Goal: Task Accomplishment & Management: Manage account settings

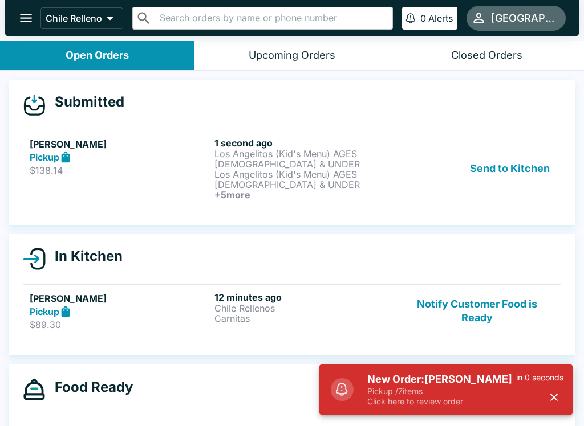
click at [508, 163] on button "Send to Kitchen" at bounding box center [509, 168] width 89 height 63
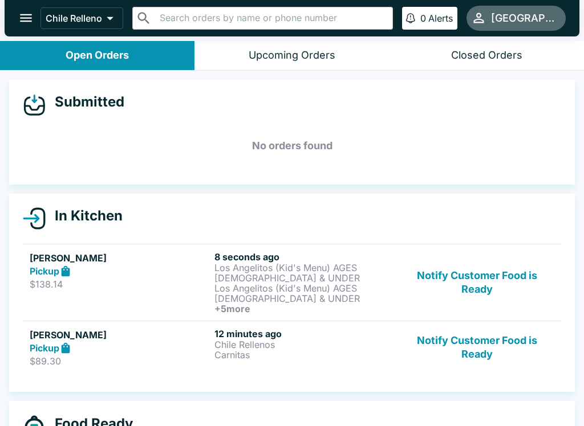
click at [154, 276] on div "Pickup" at bounding box center [120, 271] width 180 height 13
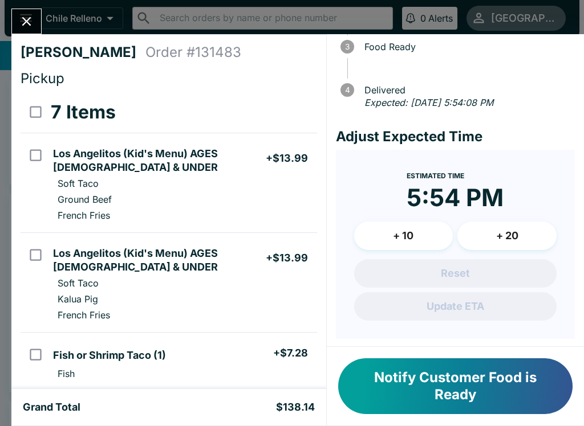
click at [35, 124] on input "select all" at bounding box center [36, 112] width 26 height 26
checkbox input "true"
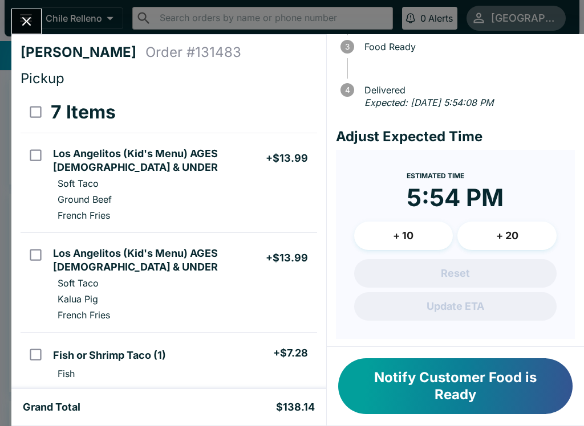
checkbox input "true"
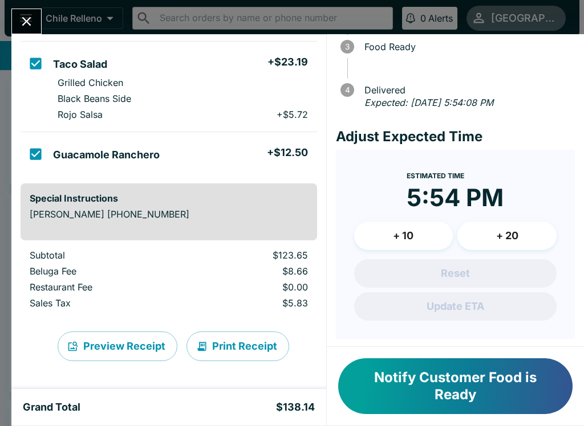
scroll to position [515, 0]
click at [527, 11] on div "[PERSON_NAME] Order # 131483 Pickup 7 Items Refund Los Angelitos (Kid's Menu) A…" at bounding box center [292, 213] width 584 height 426
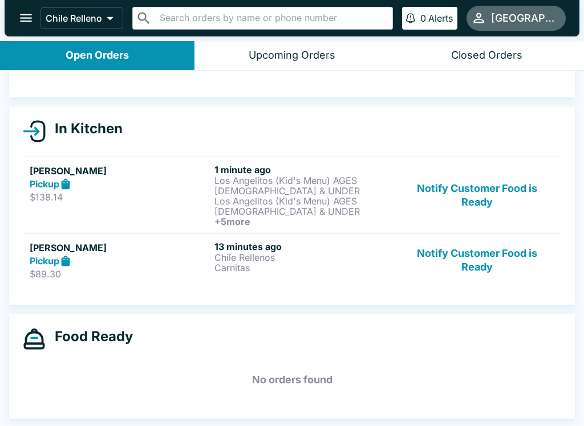
scroll to position [87, 0]
click at [278, 191] on p "Los Angelitos (Kid's Menu) AGES [DEMOGRAPHIC_DATA] & UNDER" at bounding box center [304, 186] width 180 height 21
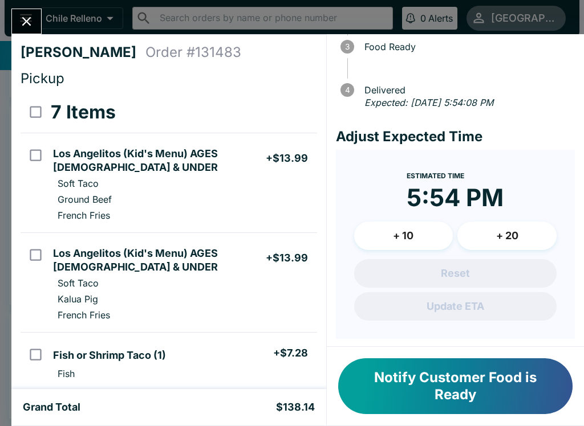
click at [375, 23] on div "[PERSON_NAME] Order # 131483 Pickup 7 Items Los Angelitos (Kid's Menu) AGES [DE…" at bounding box center [292, 213] width 584 height 426
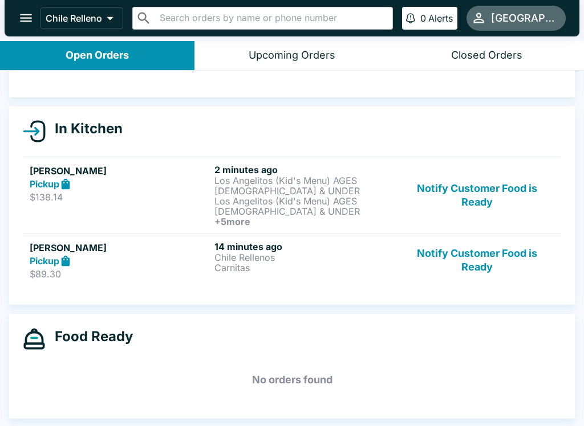
click at [324, 190] on p "Los Angelitos (Kid's Menu) AGES [DEMOGRAPHIC_DATA] & UNDER" at bounding box center [304, 186] width 180 height 21
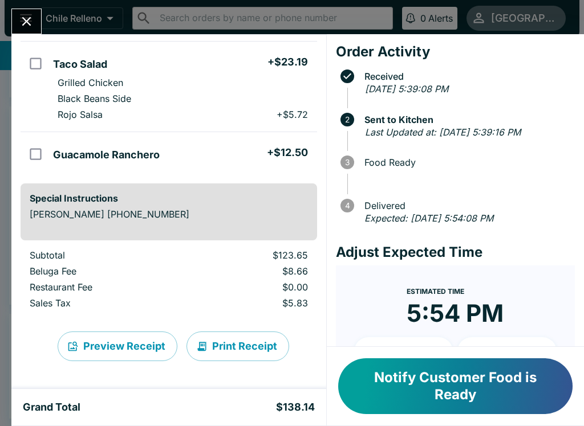
scroll to position [515, 0]
click at [257, 348] on button "Print Receipt" at bounding box center [237, 347] width 103 height 30
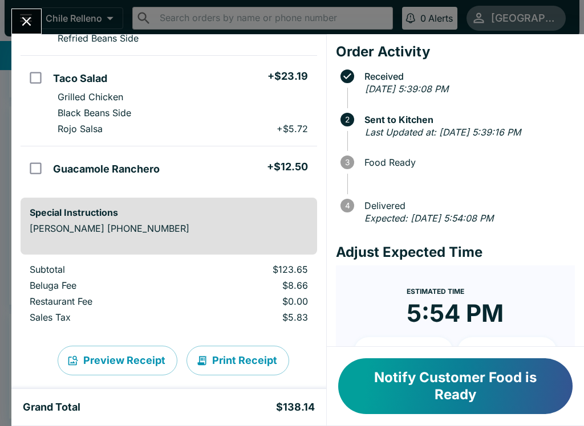
scroll to position [500, 0]
click at [31, 27] on icon "Close" at bounding box center [26, 21] width 15 height 15
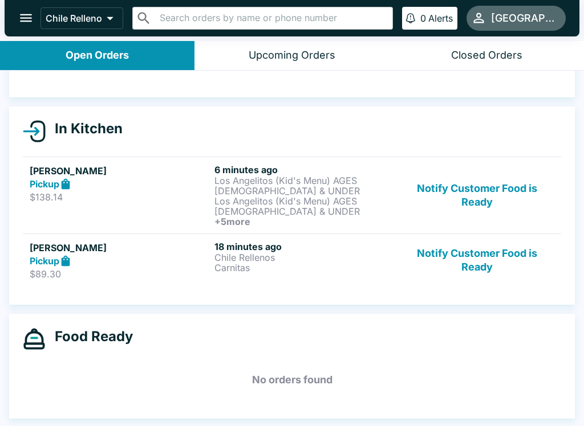
click at [463, 263] on button "Notify Customer Food is Ready" at bounding box center [476, 260] width 154 height 39
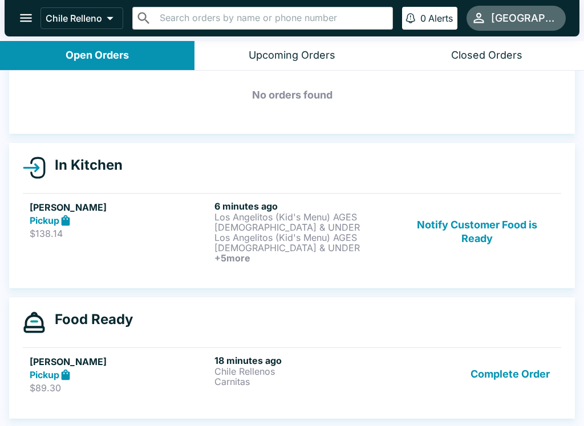
scroll to position [51, 0]
click at [538, 364] on button "Complete Order" at bounding box center [510, 374] width 88 height 39
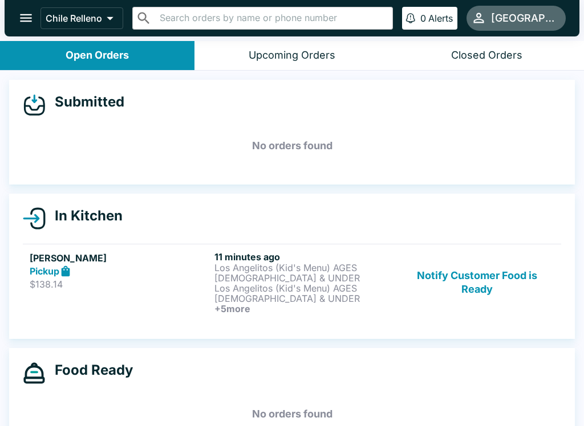
scroll to position [0, 0]
click at [480, 284] on button "Notify Customer Food is Ready" at bounding box center [476, 282] width 154 height 63
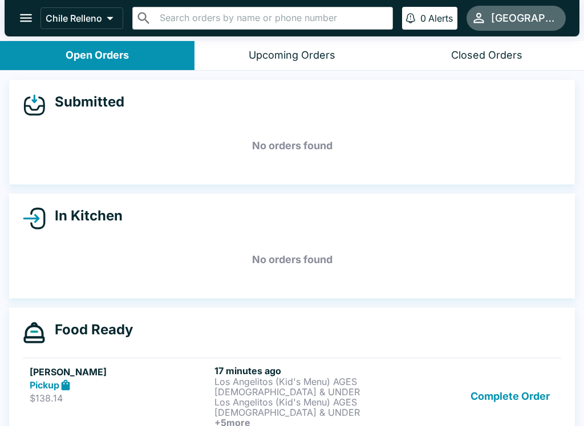
click at [515, 397] on button "Complete Order" at bounding box center [510, 396] width 88 height 63
